Goal: Task Accomplishment & Management: Complete application form

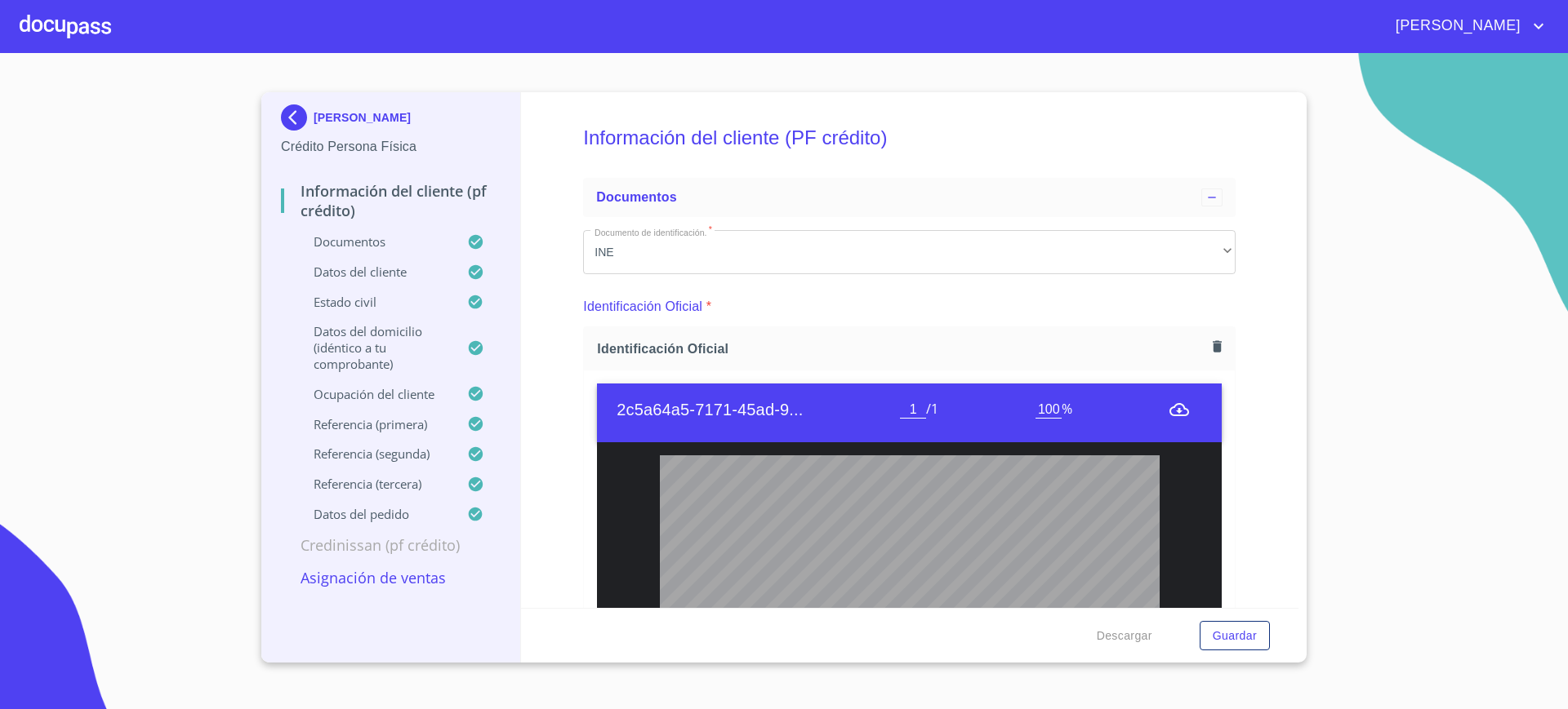
scroll to position [5312, 0]
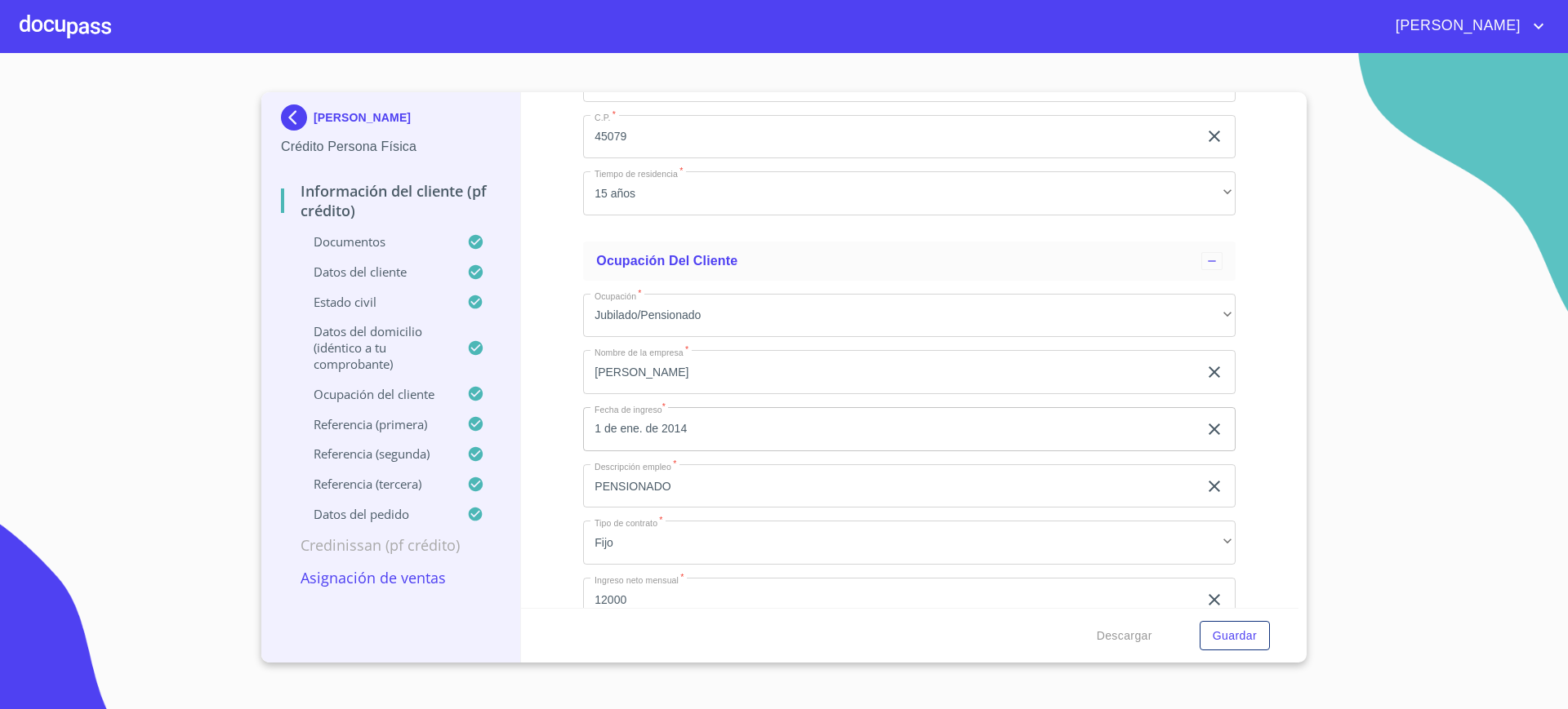
click at [66, 30] on div at bounding box center [65, 26] width 91 height 52
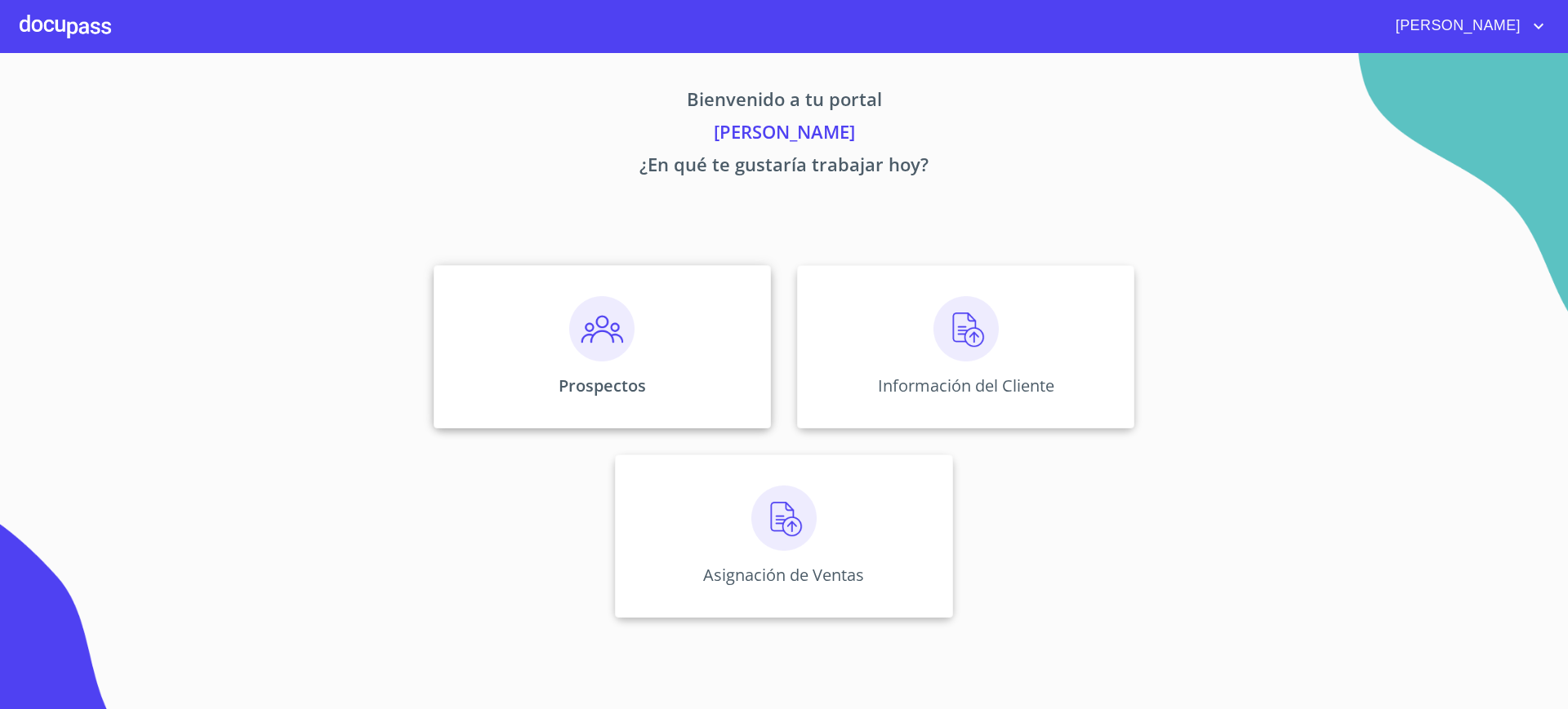
click at [499, 325] on div "Prospectos" at bounding box center [602, 347] width 338 height 163
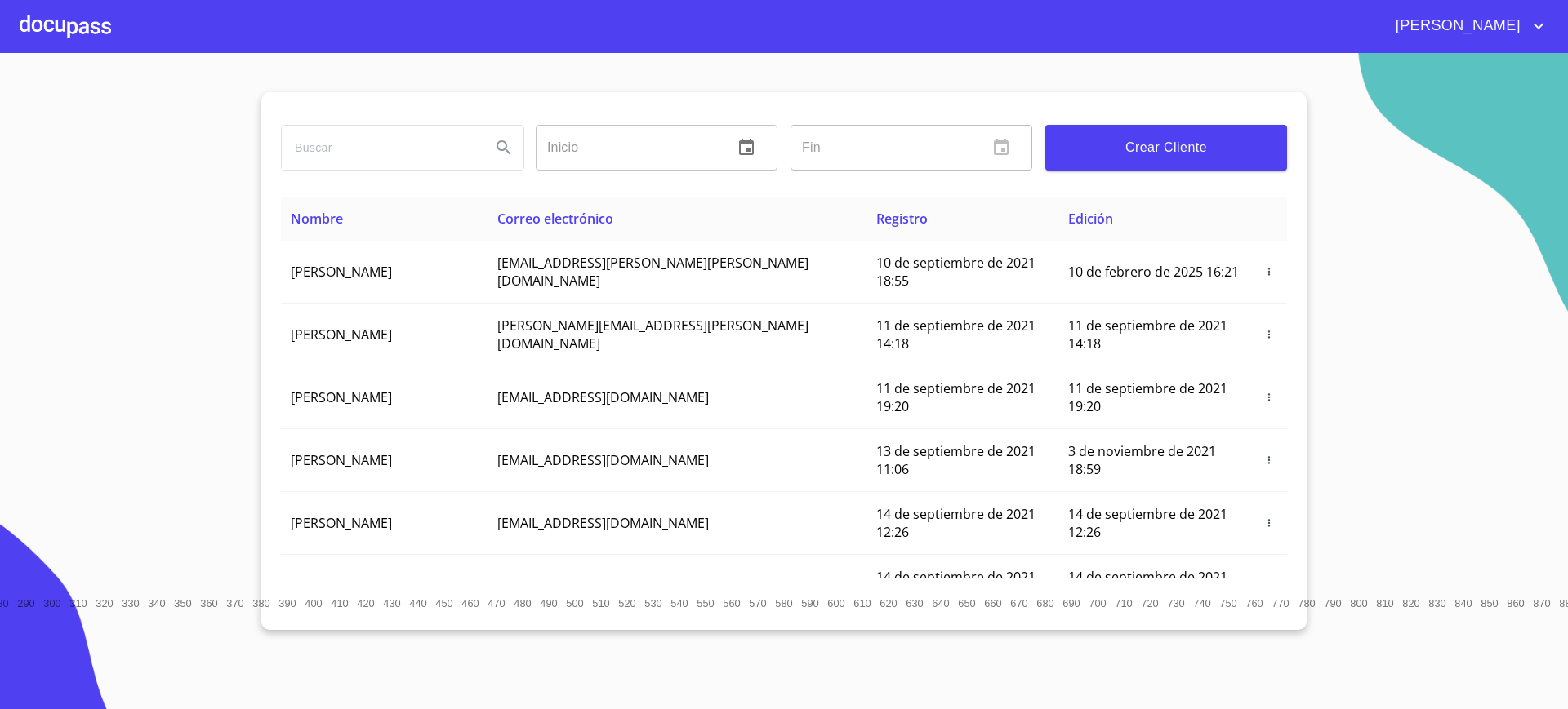
click at [1203, 138] on span "Crear Cliente" at bounding box center [1166, 148] width 215 height 23
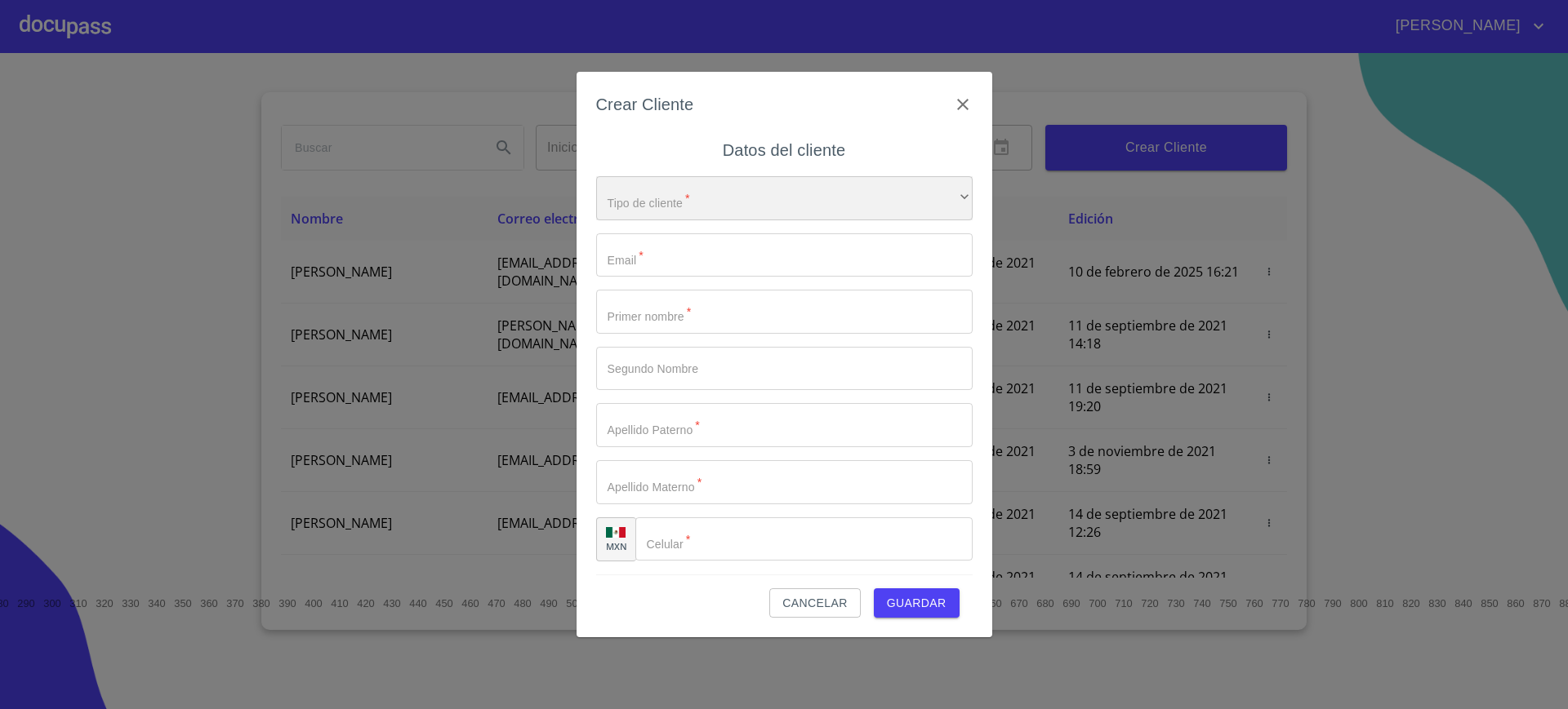
click at [719, 190] on div "​" at bounding box center [784, 198] width 377 height 44
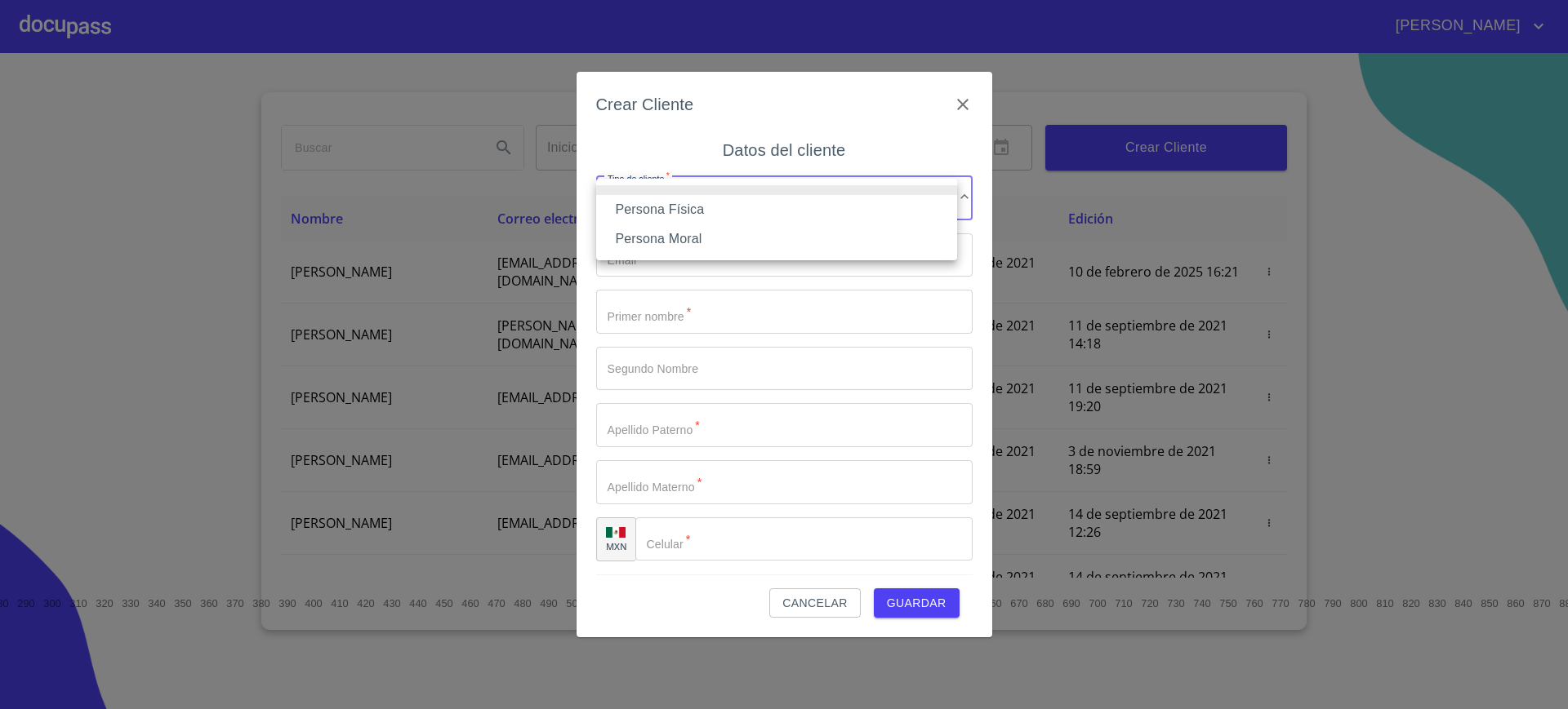
click at [717, 205] on li "Persona Física" at bounding box center [777, 209] width 361 height 29
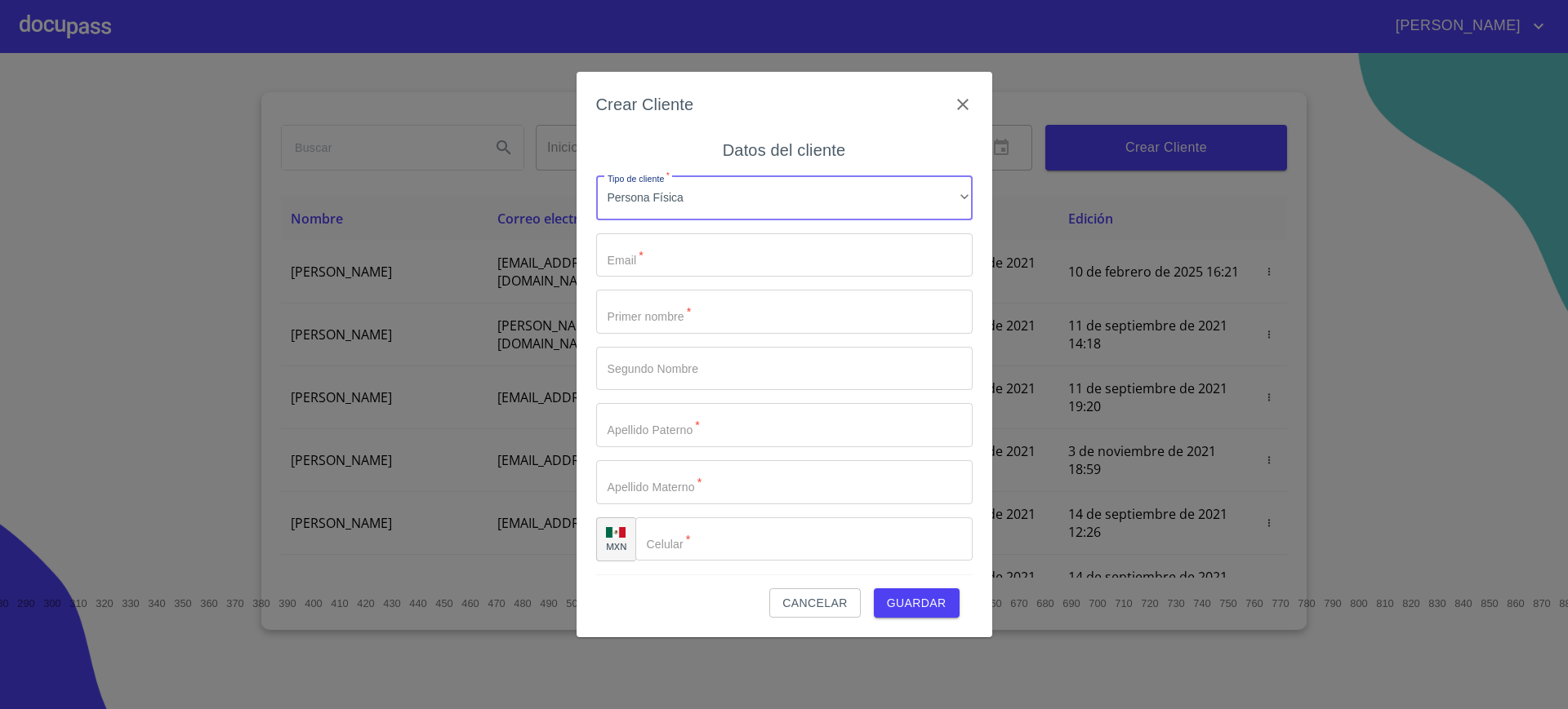
click at [701, 241] on input "Tipo de cliente   *" at bounding box center [784, 255] width 377 height 44
paste input "[EMAIL_ADDRESS][DOMAIN_NAME]"
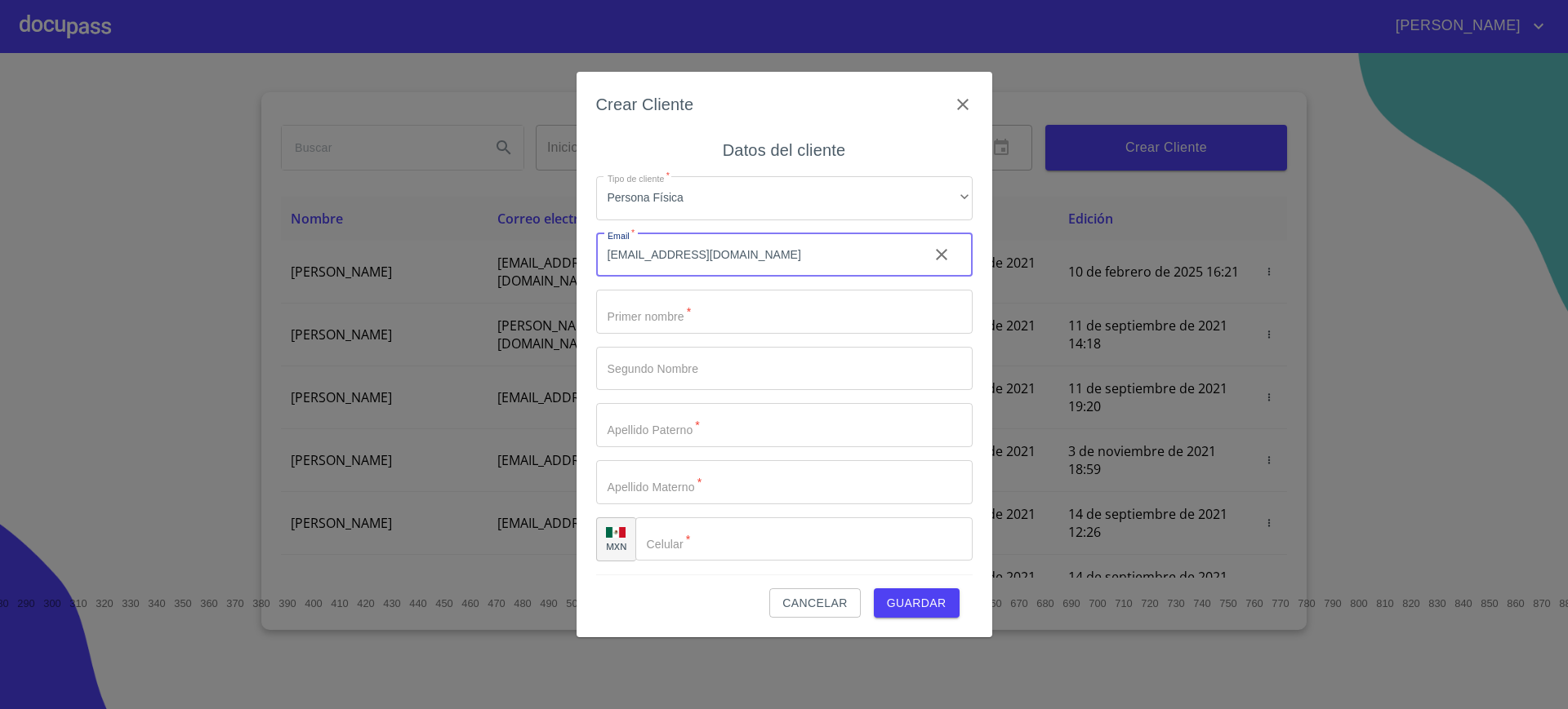
type input "[EMAIL_ADDRESS][DOMAIN_NAME]"
click at [707, 311] on input "Tipo de cliente   *" at bounding box center [784, 312] width 377 height 44
type input "G"
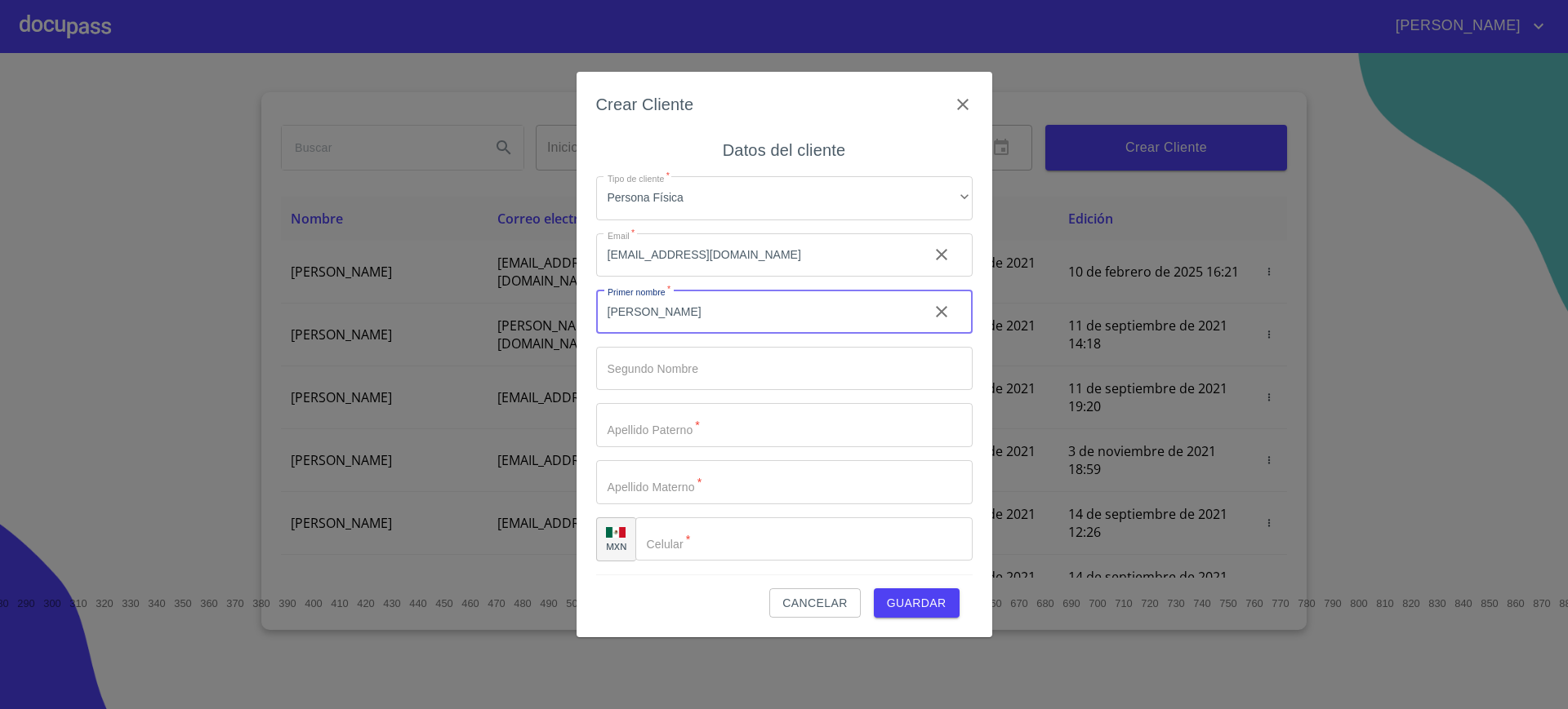
type input "[PERSON_NAME]"
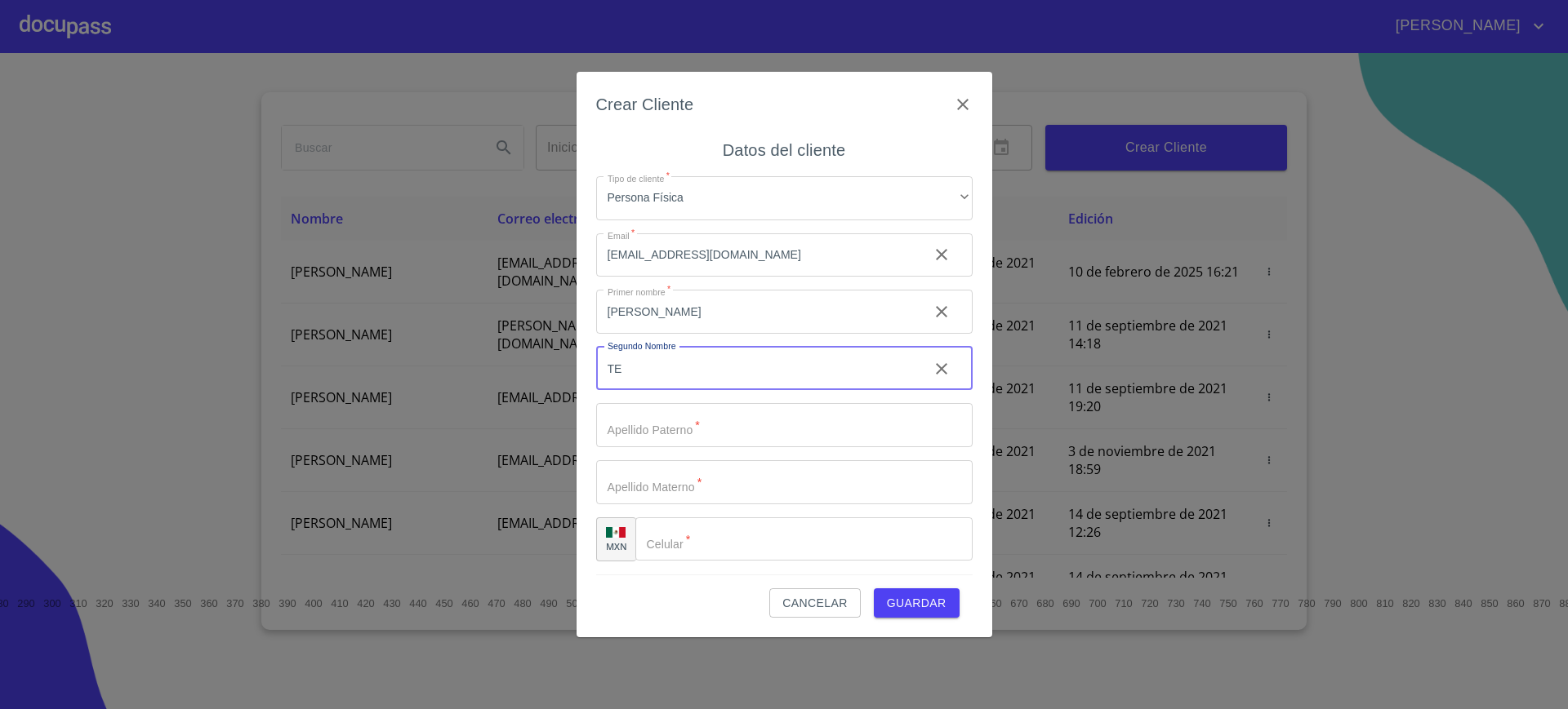
type input "T"
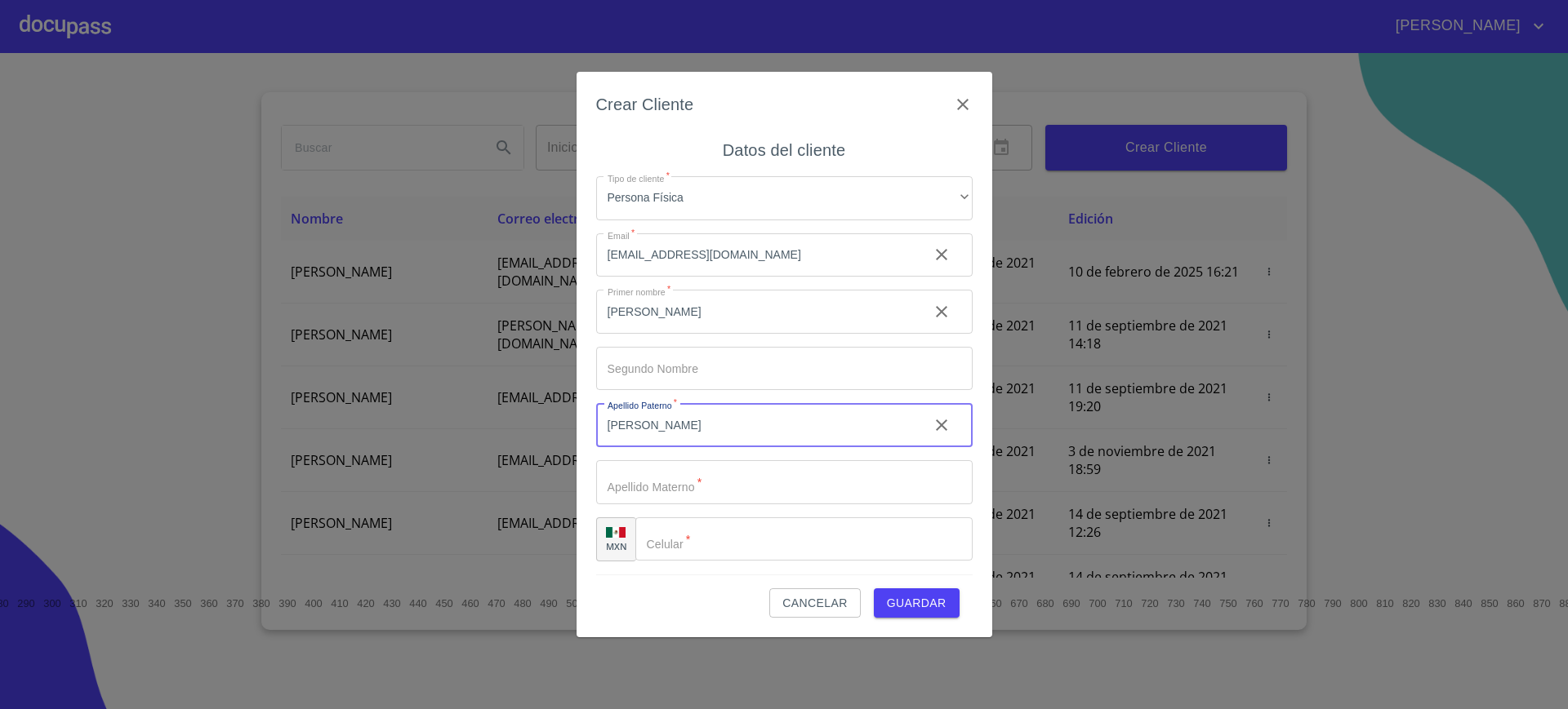
type input "[PERSON_NAME]"
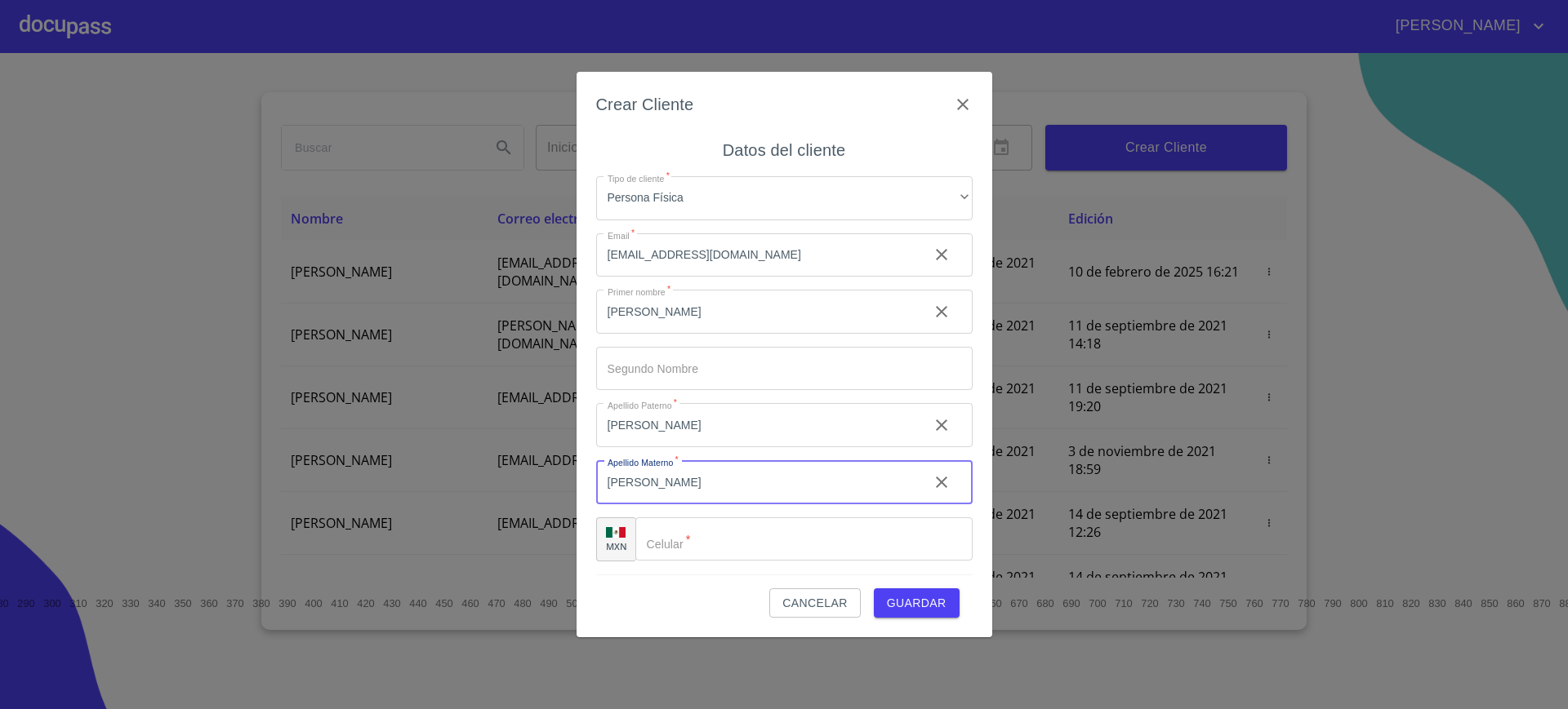
type input "[PERSON_NAME]"
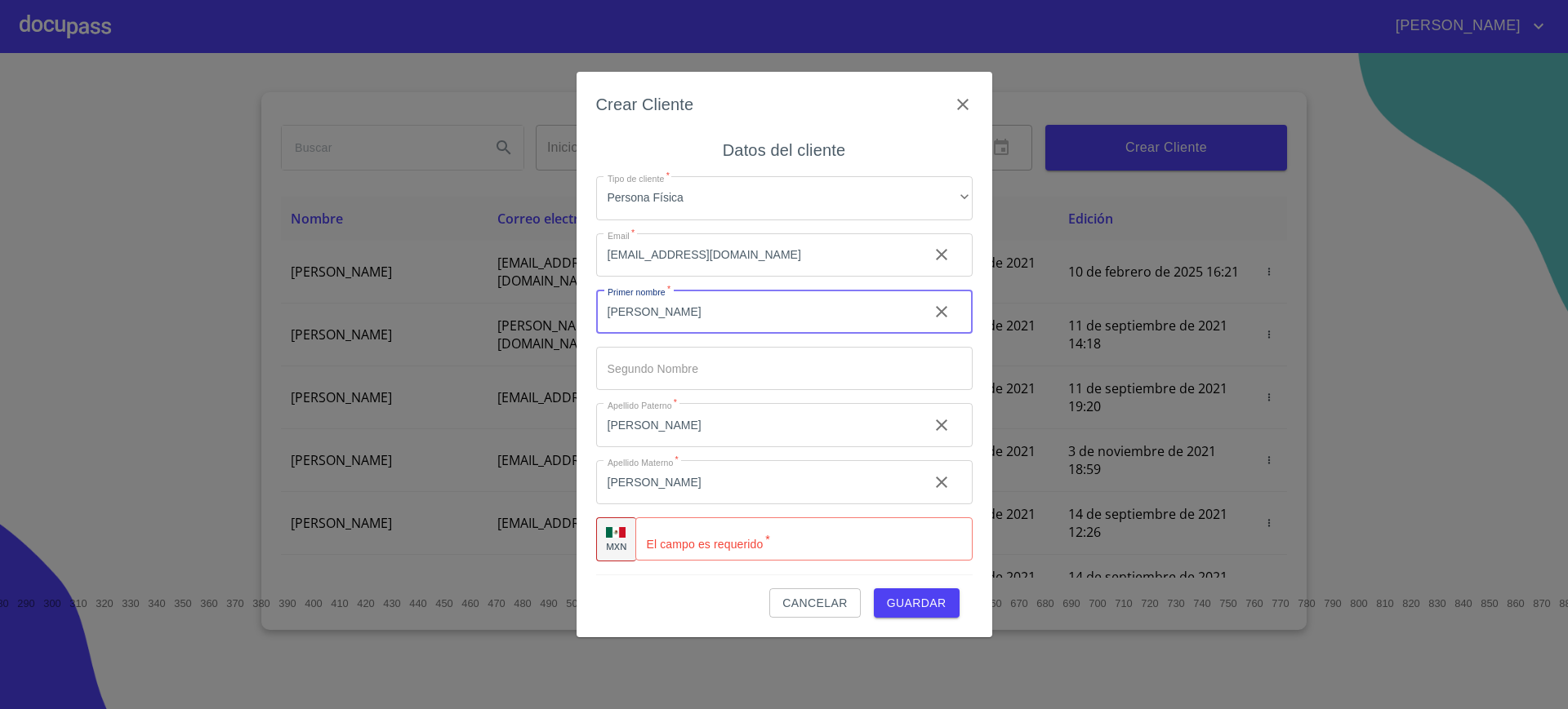
click at [707, 311] on input "[PERSON_NAME]" at bounding box center [756, 312] width 320 height 44
type input "G"
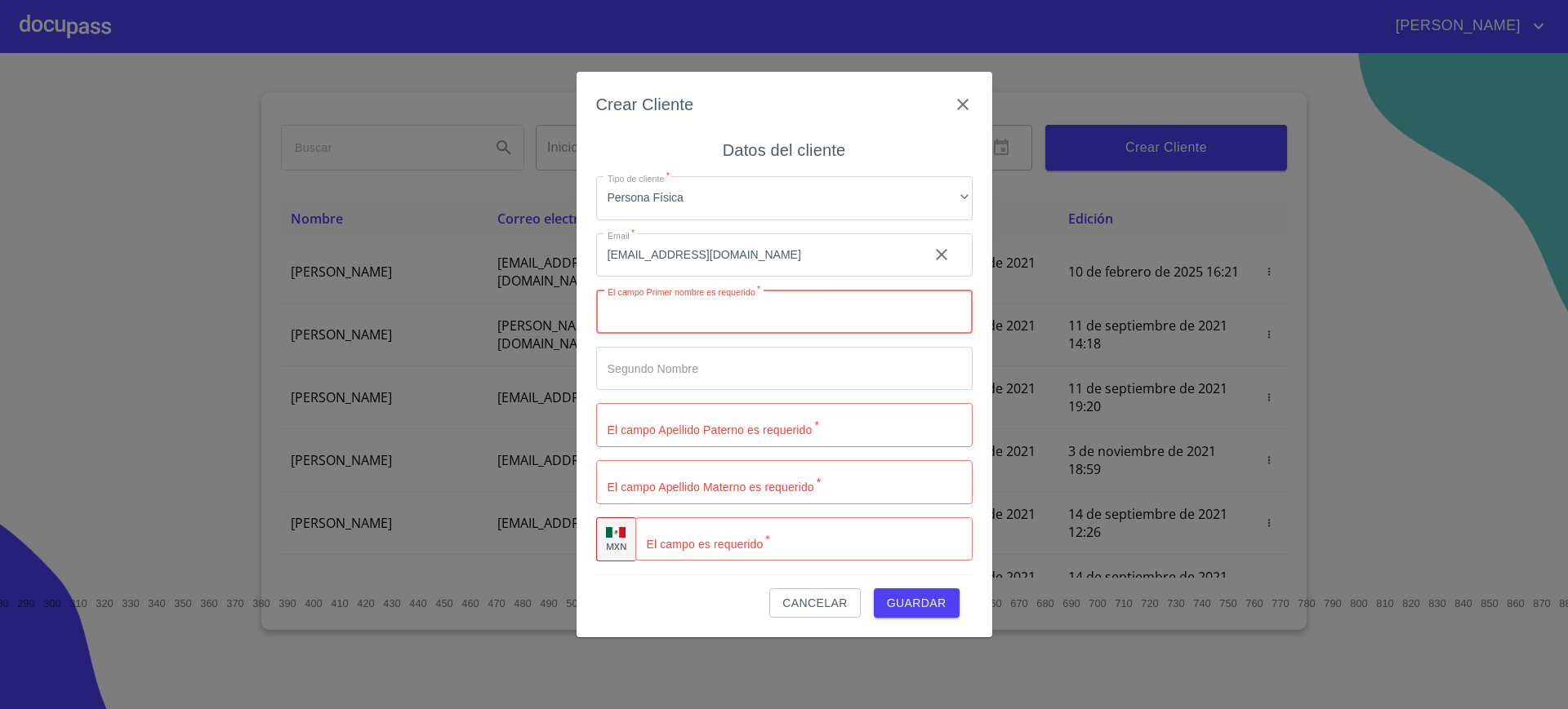
click at [751, 291] on input "Tipo de cliente   *" at bounding box center [784, 312] width 377 height 44
